Goal: Browse casually

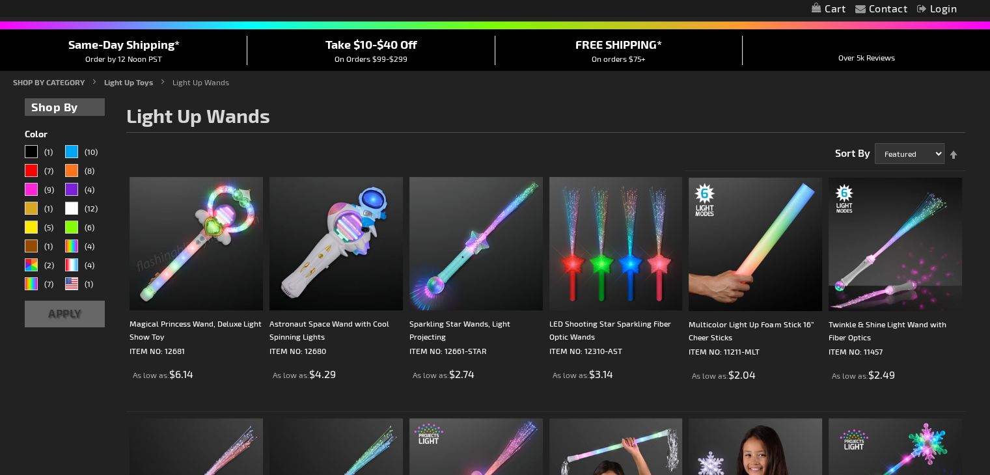
scroll to position [104, 0]
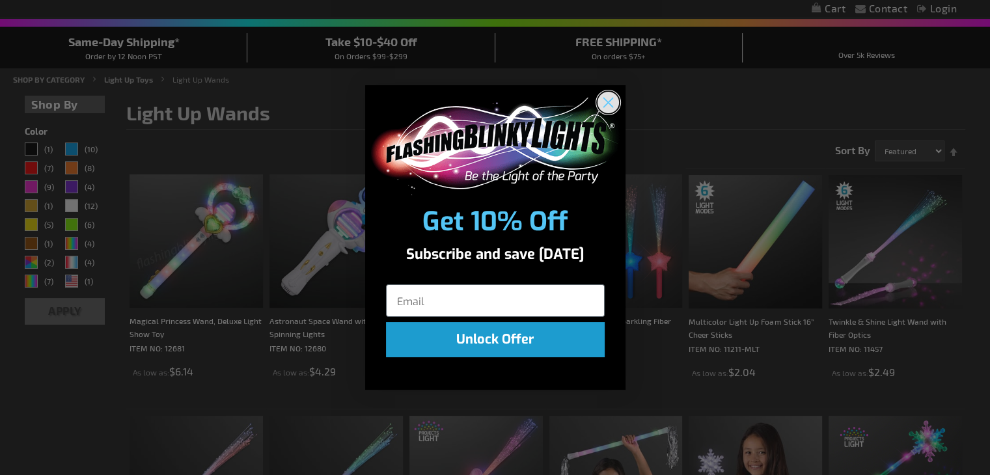
click at [614, 107] on circle "Close dialog" at bounding box center [607, 101] width 21 height 21
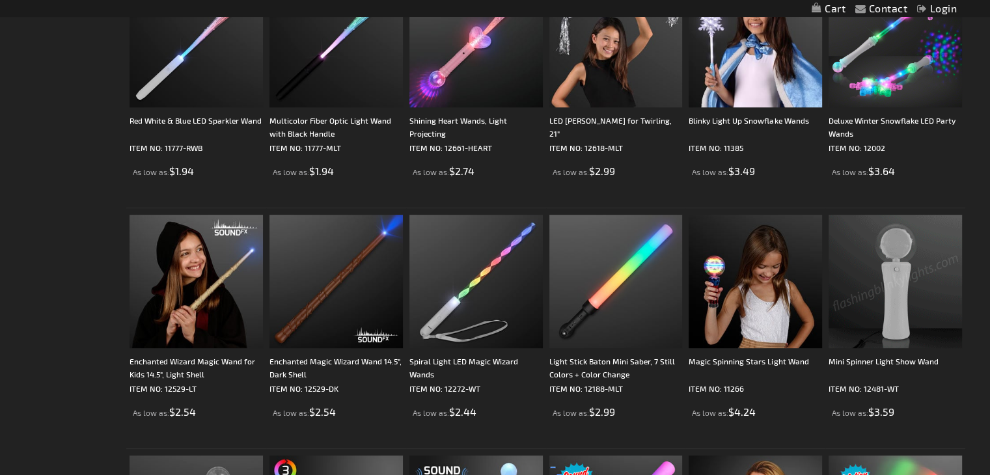
scroll to position [582, 0]
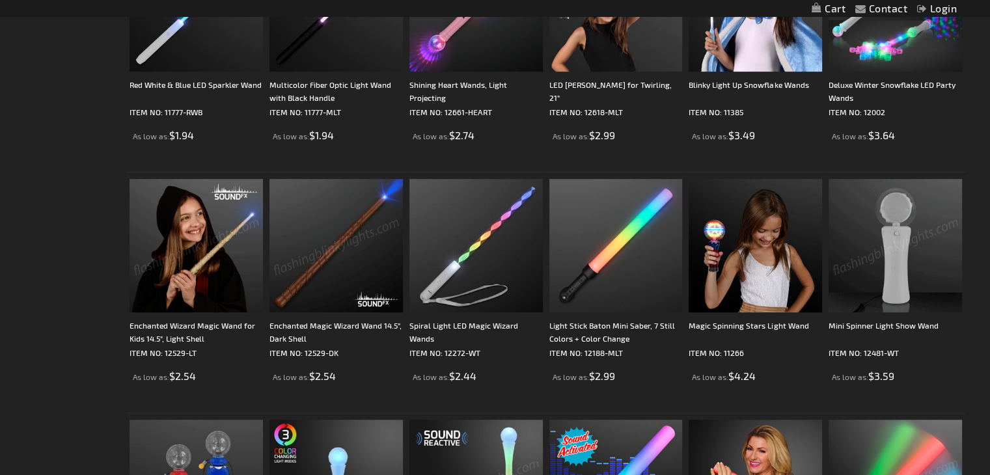
click at [208, 231] on img at bounding box center [195, 245] width 133 height 133
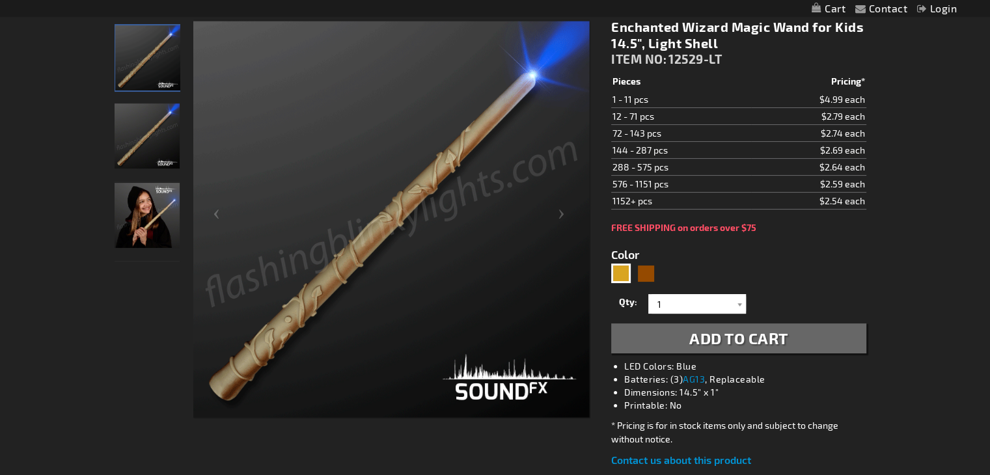
scroll to position [234, 0]
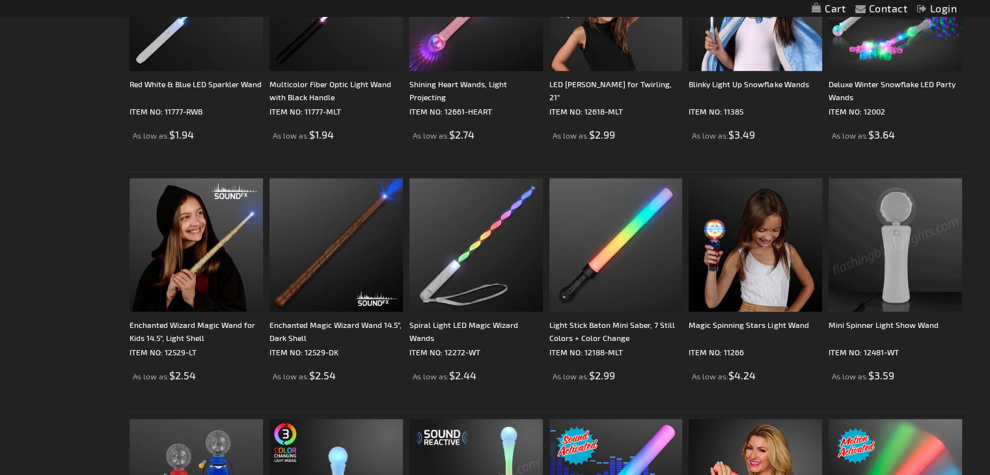
scroll to position [582, 0]
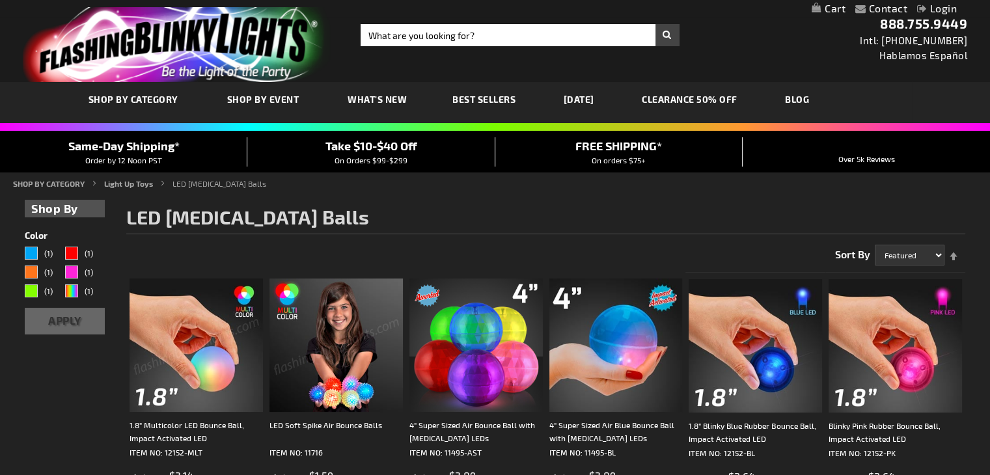
click at [372, 92] on link "What's New" at bounding box center [377, 99] width 79 height 44
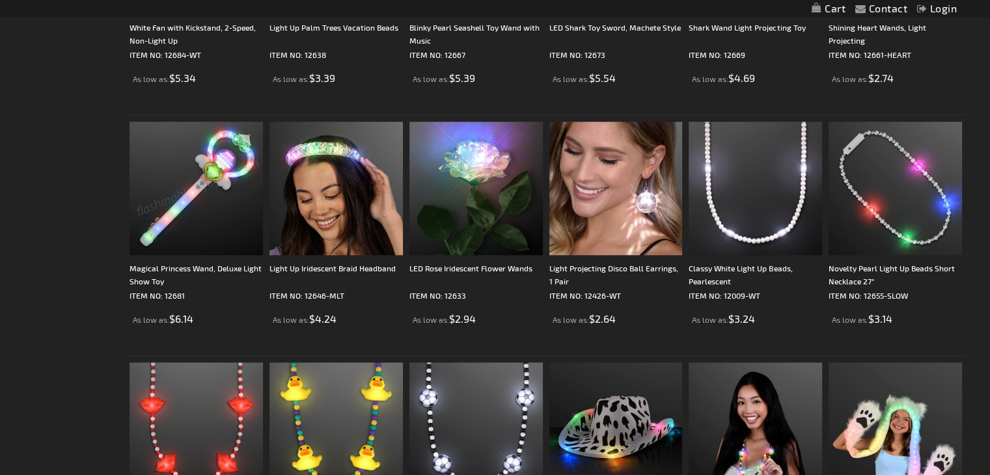
scroll to position [911, 0]
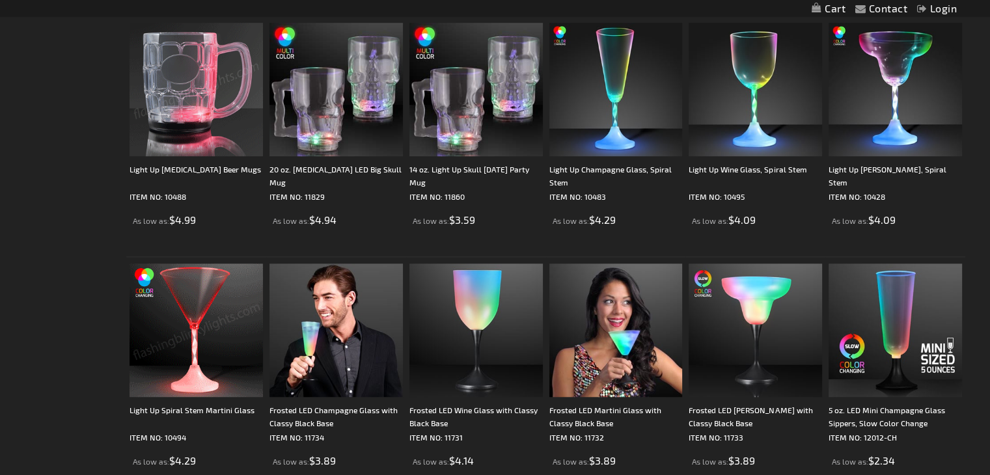
scroll to position [963, 0]
